Goal: Transaction & Acquisition: Purchase product/service

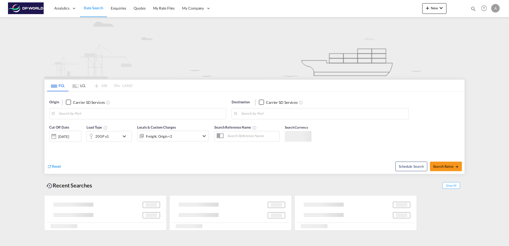
type input "Laem Chabang, THLCH"
type input "[GEOGRAPHIC_DATA], [GEOGRAPHIC_DATA], USOMA"
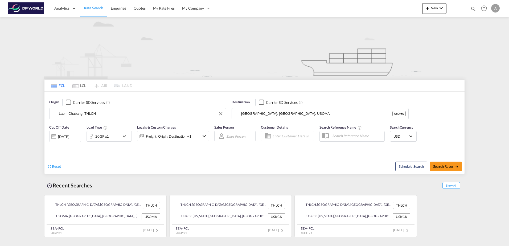
click at [72, 116] on input "Laem Chabang, THLCH" at bounding box center [141, 114] width 164 height 8
click at [76, 115] on input "Laem Chabang, THLCH" at bounding box center [141, 114] width 164 height 8
click at [220, 114] on button "Clear Input" at bounding box center [221, 114] width 8 height 8
type input "l"
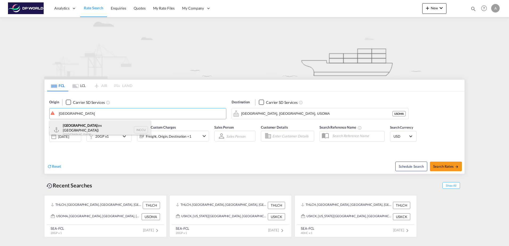
click at [105, 124] on div "[GEOGRAPHIC_DATA] (ex [GEOGRAPHIC_DATA]) India INCCU" at bounding box center [99, 129] width 101 height 19
type input "[GEOGRAPHIC_DATA] (ex [GEOGRAPHIC_DATA]), INCCU"
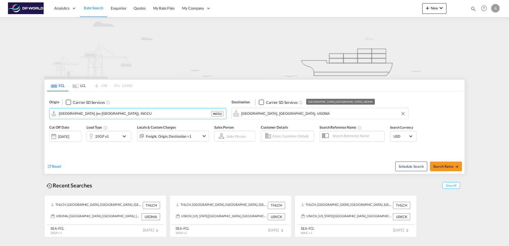
click at [267, 111] on input "[GEOGRAPHIC_DATA], [GEOGRAPHIC_DATA], USOMA" at bounding box center [323, 114] width 164 height 8
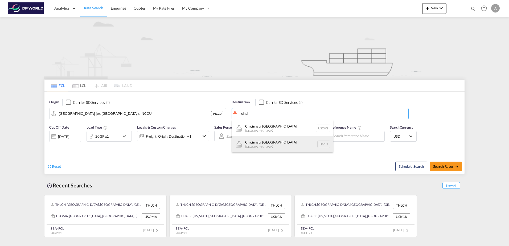
click at [292, 141] on div "Cinci nnati, [GEOGRAPHIC_DATA] [GEOGRAPHIC_DATA] USCI2" at bounding box center [282, 144] width 101 height 16
type input "[GEOGRAPHIC_DATA], [GEOGRAPHIC_DATA], USCI2"
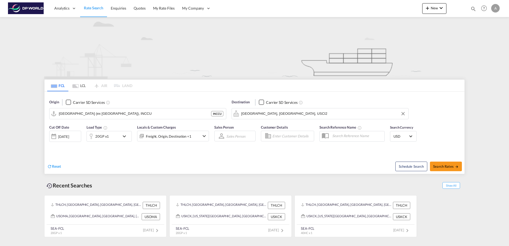
click at [335, 152] on div "Reset Schedule Search Search Rates" at bounding box center [254, 162] width 420 height 23
click at [447, 165] on span "Search Rates" at bounding box center [446, 166] width 26 height 4
type input "INCCU to USCI2 / [DATE]"
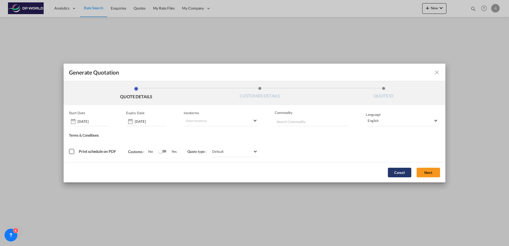
click at [396, 172] on button "Cancel" at bounding box center [399, 173] width 23 height 10
